Goal: Transaction & Acquisition: Purchase product/service

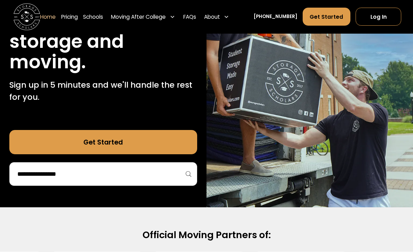
scroll to position [106, 0]
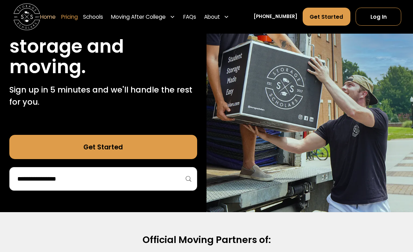
click at [76, 16] on link "Pricing" at bounding box center [69, 16] width 17 height 19
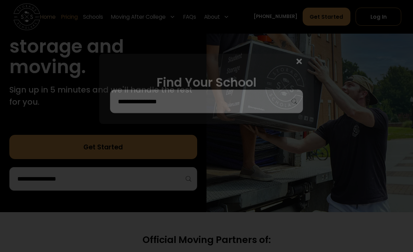
scroll to position [101, 0]
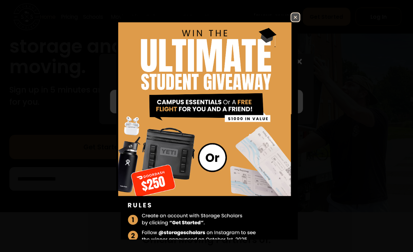
click at [293, 21] on img at bounding box center [295, 17] width 8 height 8
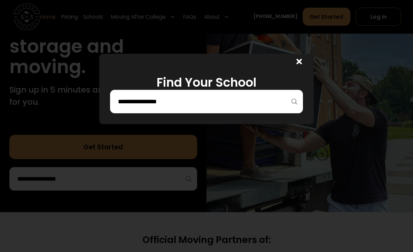
click at [257, 101] on input "search" at bounding box center [206, 102] width 179 height 12
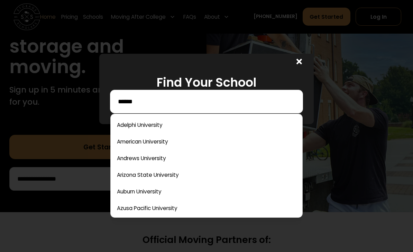
click at [90, 71] on div at bounding box center [206, 126] width 413 height 252
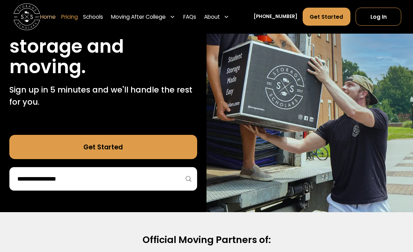
click at [75, 11] on link "Pricing" at bounding box center [69, 16] width 17 height 19
click at [75, 16] on link "Pricing" at bounding box center [69, 16] width 17 height 19
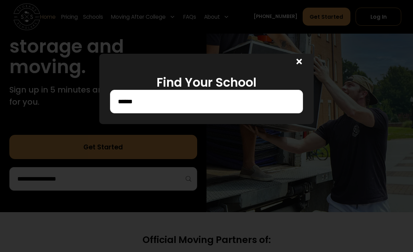
click at [247, 107] on input "******" at bounding box center [206, 102] width 179 height 12
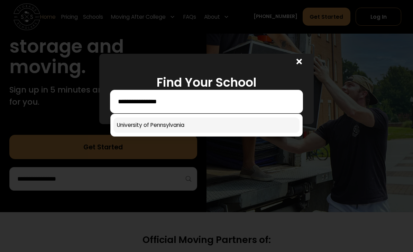
type input "**********"
click at [221, 128] on link at bounding box center [207, 124] width 186 height 15
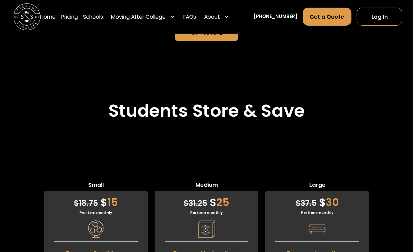
scroll to position [1578, 0]
